Goal: Transaction & Acquisition: Book appointment/travel/reservation

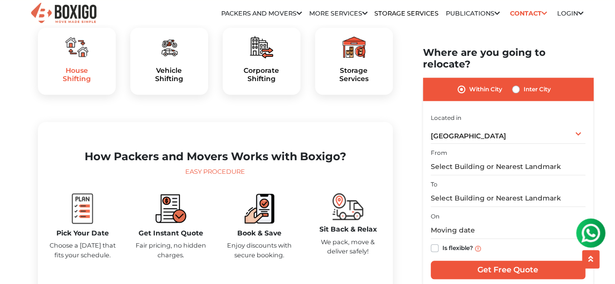
click at [84, 83] on h5 "House Shifting" at bounding box center [77, 75] width 62 height 17
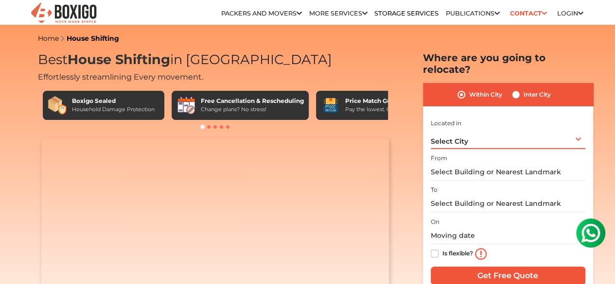
click at [480, 136] on div "Select City Select City Bangalore Bengaluru Bhopal Bhubaneswar Chennai Coimbato…" at bounding box center [507, 139] width 154 height 20
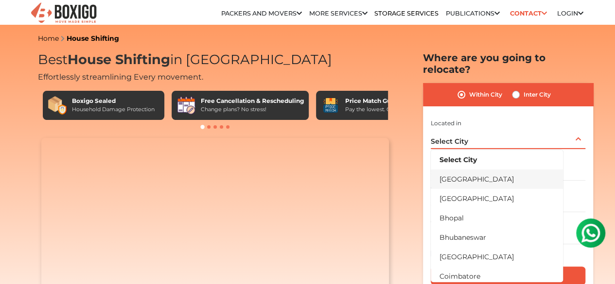
click at [484, 171] on li "[GEOGRAPHIC_DATA]" at bounding box center [496, 179] width 132 height 19
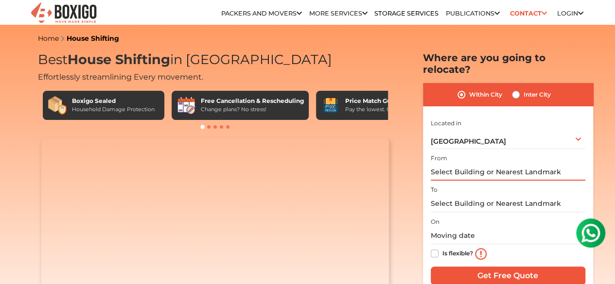
click at [483, 170] on input "text" at bounding box center [507, 172] width 154 height 17
click at [481, 166] on input "text" at bounding box center [507, 172] width 154 height 17
click at [484, 196] on input "text" at bounding box center [507, 203] width 154 height 17
click at [482, 171] on input "text" at bounding box center [507, 172] width 154 height 17
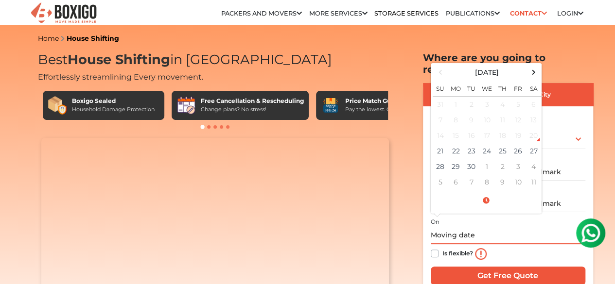
click at [482, 227] on input "text" at bounding box center [507, 235] width 154 height 17
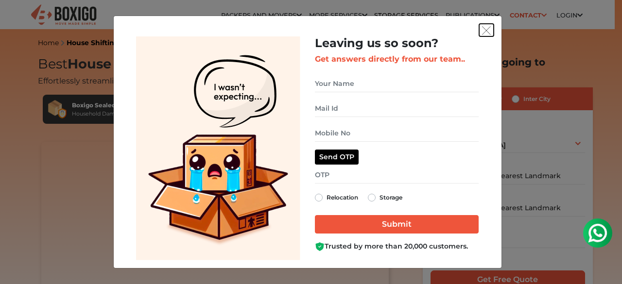
click at [483, 28] on img "get free quote dialog" at bounding box center [486, 30] width 9 height 9
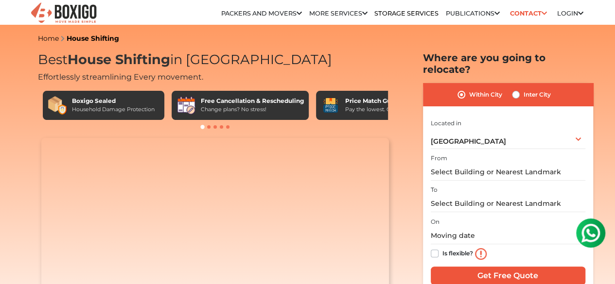
click at [91, 114] on div "Household Damage Protection" at bounding box center [113, 109] width 83 height 8
click at [343, 106] on div "Price Match Guarantee Pay the lowest. Guaranteed!" at bounding box center [376, 105] width 121 height 29
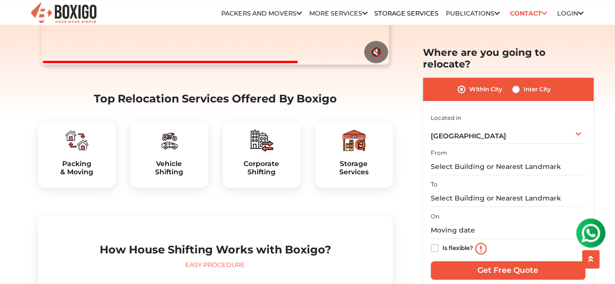
scroll to position [340, 0]
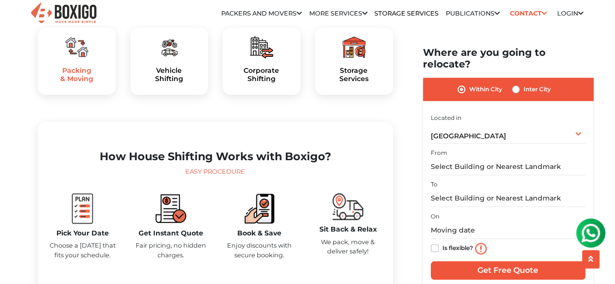
click at [72, 83] on h5 "Packing & Moving" at bounding box center [77, 75] width 62 height 17
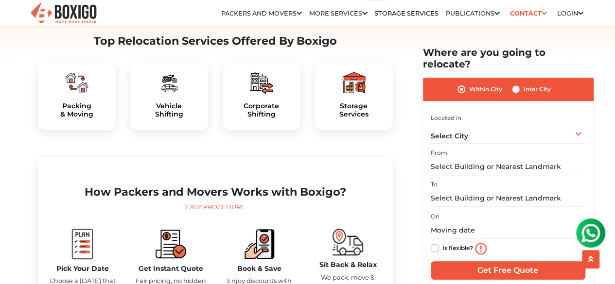
scroll to position [243, 0]
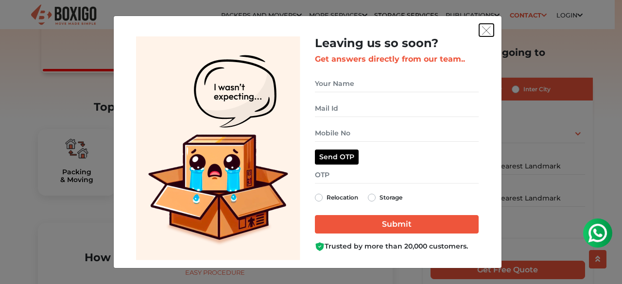
click at [490, 30] on img "get free quote dialog" at bounding box center [486, 30] width 9 height 9
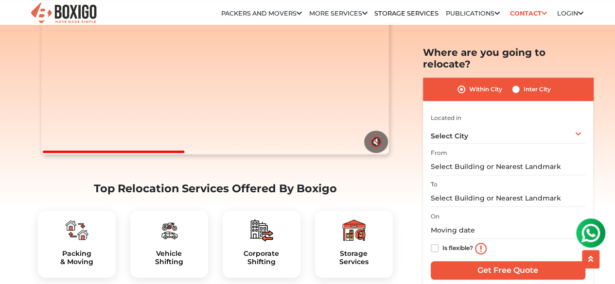
scroll to position [0, 0]
